Goal: Entertainment & Leisure: Consume media (video, audio)

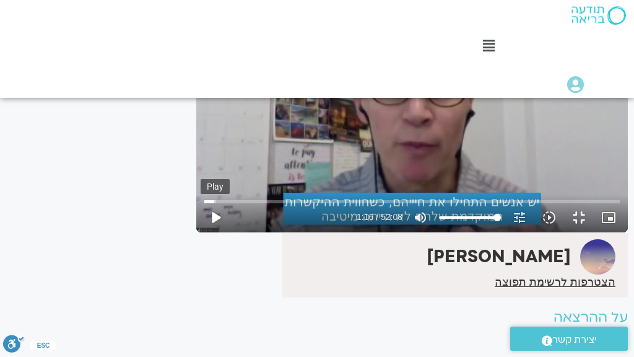
click at [201, 232] on button "play_arrow" at bounding box center [216, 217] width 30 height 30
click at [201, 232] on button "pause" at bounding box center [216, 217] width 30 height 30
click at [201, 232] on button "play_arrow" at bounding box center [216, 217] width 30 height 30
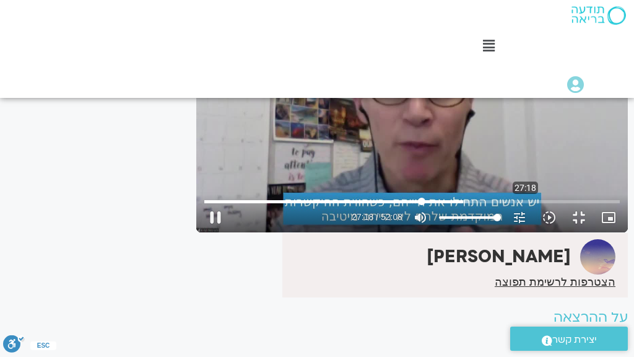
click at [331, 205] on input "Seek" at bounding box center [411, 200] width 415 height 7
click at [327, 205] on input "Seek" at bounding box center [411, 200] width 415 height 7
click at [313, 205] on input "Seek" at bounding box center [411, 200] width 415 height 7
click at [371, 205] on input "Seek" at bounding box center [411, 200] width 415 height 7
click at [201, 232] on button "pause" at bounding box center [216, 217] width 30 height 30
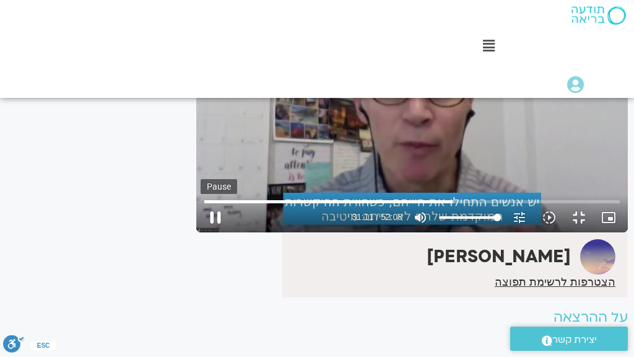
type input "1871.748838"
click at [582, 232] on button "fullscreen_exit" at bounding box center [579, 217] width 30 height 30
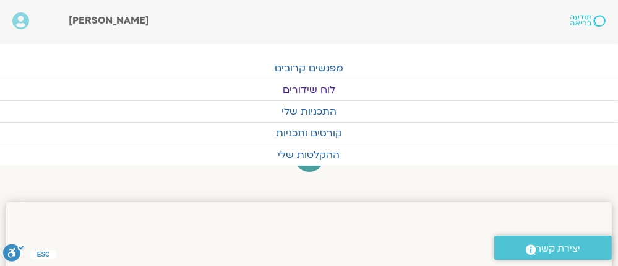
click at [302, 84] on link "לוח שידורים" at bounding box center [309, 89] width 618 height 21
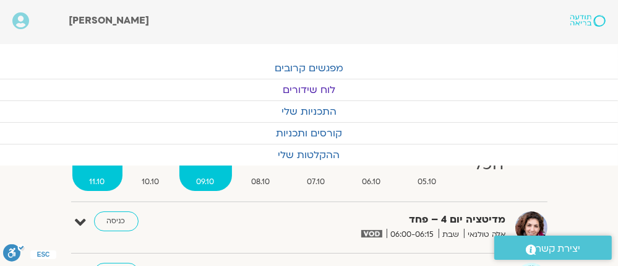
click at [204, 179] on span "09.10" at bounding box center [205, 181] width 53 height 13
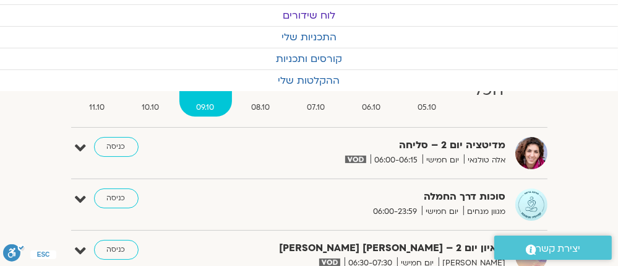
scroll to position [149, 0]
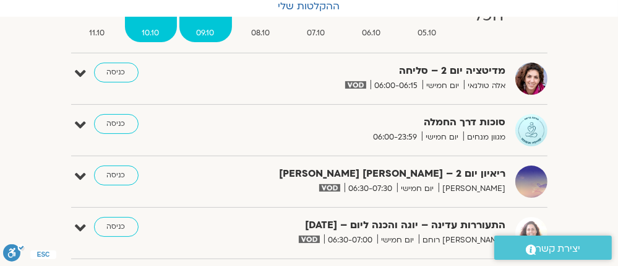
click at [150, 23] on strong "ו" at bounding box center [151, 10] width 52 height 28
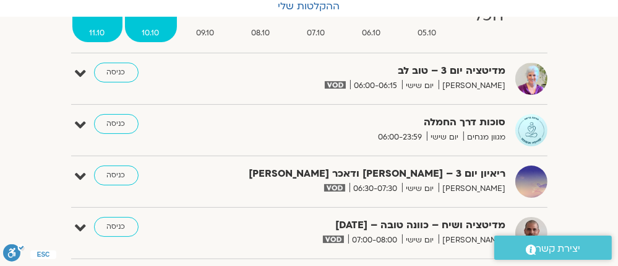
click at [102, 30] on span "11.10" at bounding box center [97, 33] width 50 height 13
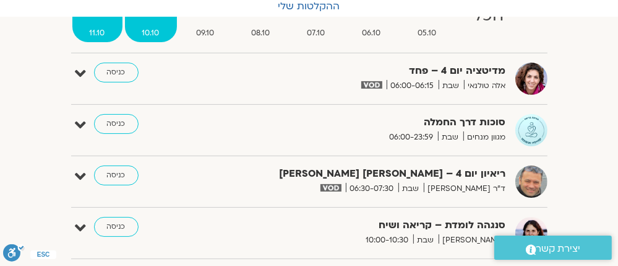
click at [149, 25] on link "ו 10.10" at bounding box center [151, 18] width 52 height 50
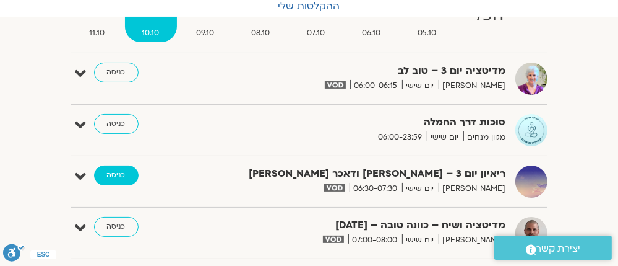
click at [111, 173] on link "כניסה" at bounding box center [116, 175] width 45 height 20
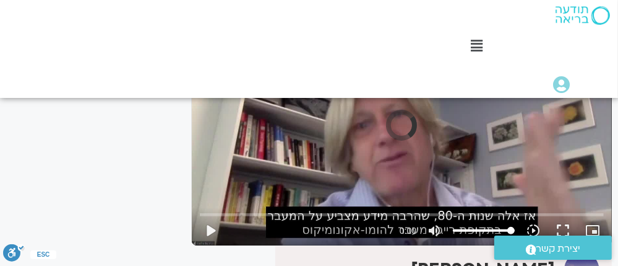
scroll to position [199, 0]
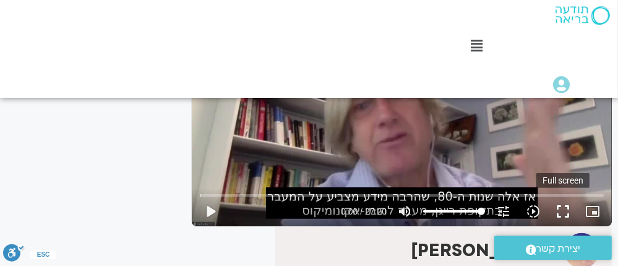
click at [561, 208] on button "fullscreen" at bounding box center [563, 211] width 30 height 30
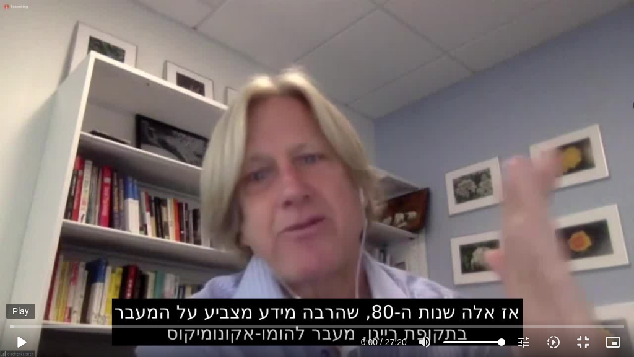
click at [18, 337] on button "play_arrow" at bounding box center [21, 342] width 30 height 30
click at [24, 339] on button "pause" at bounding box center [21, 342] width 30 height 30
type input "237.939122"
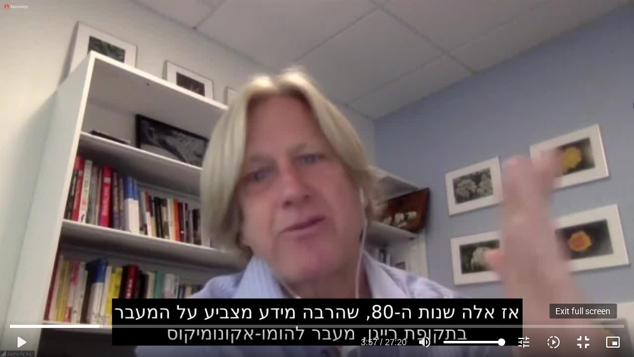
click at [576, 339] on button "fullscreen_exit" at bounding box center [583, 342] width 30 height 30
